Goal: Transaction & Acquisition: Purchase product/service

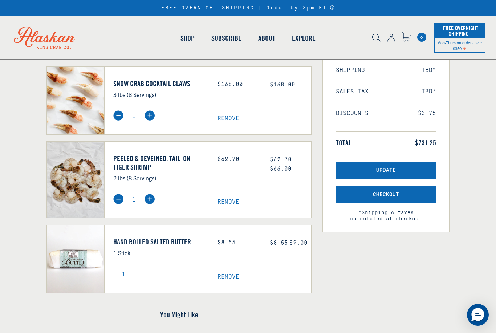
scroll to position [128, 0]
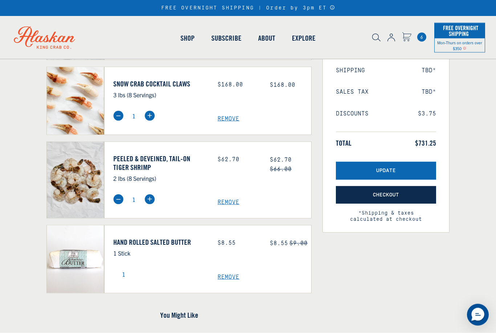
click at [382, 194] on span "Checkout" at bounding box center [386, 195] width 26 height 6
